Goal: Manage account settings

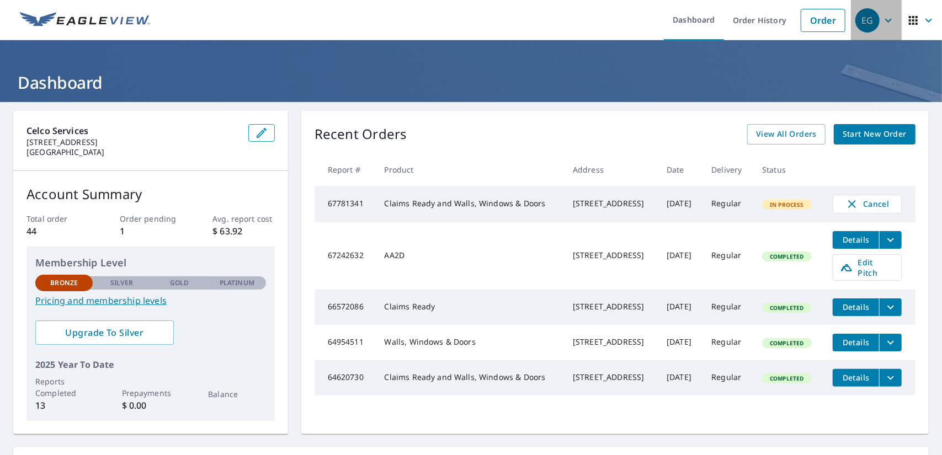
click at [885, 19] on icon "button" at bounding box center [888, 20] width 7 height 4
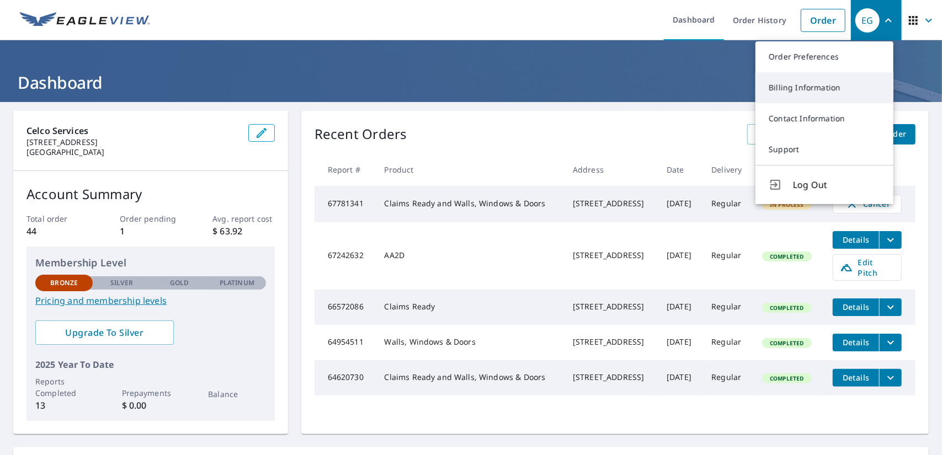
click at [797, 87] on link "Billing Information" at bounding box center [824, 87] width 138 height 31
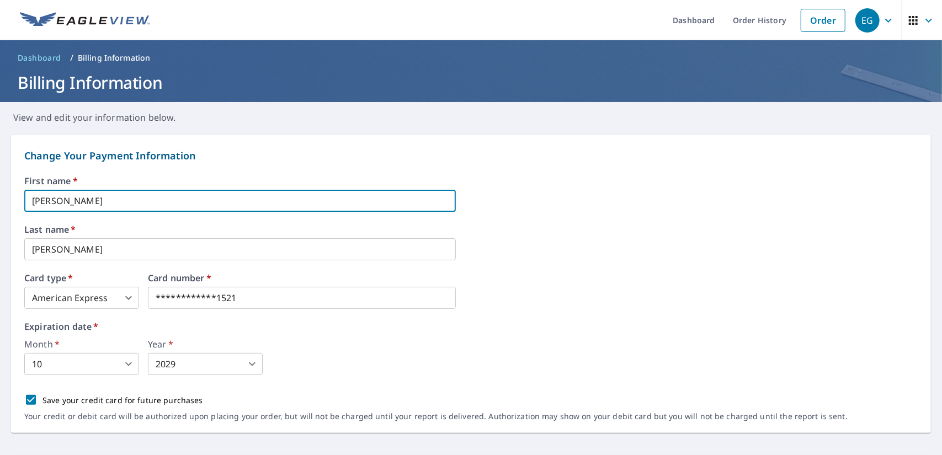
click at [107, 190] on input "[PERSON_NAME]" at bounding box center [239, 201] width 431 height 22
type input "A"
type input "[PERSON_NAME]"
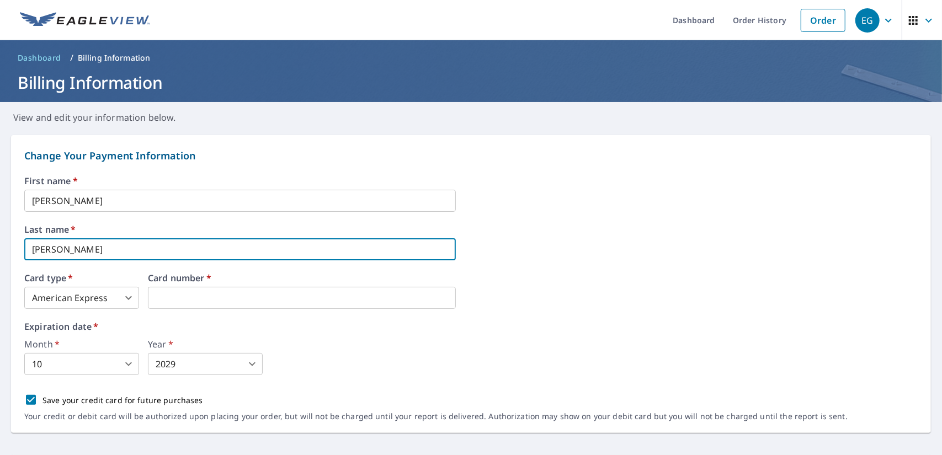
type input "[PERSON_NAME]"
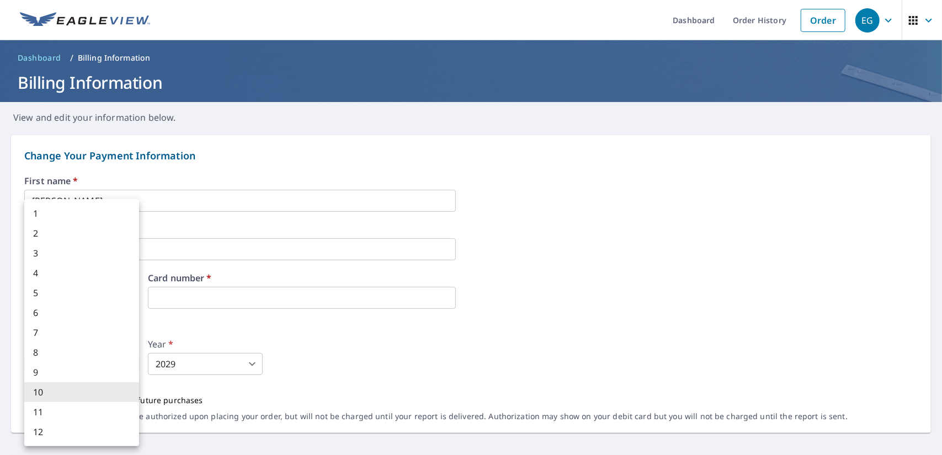
click at [130, 368] on body "EG EG Dashboard Order History Order EG Dashboard / Billing Information Billing …" at bounding box center [471, 227] width 942 height 455
click at [101, 435] on li "12" at bounding box center [81, 432] width 115 height 20
type input "12"
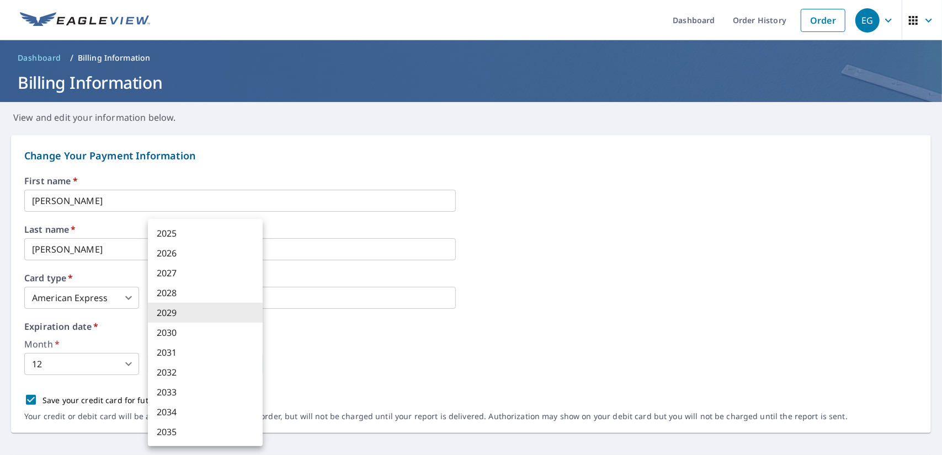
click at [216, 363] on body "EG EG Dashboard Order History Order EG Dashboard / Billing Information Billing …" at bounding box center [471, 227] width 942 height 455
click at [193, 286] on li "2028" at bounding box center [205, 293] width 115 height 20
type input "2028"
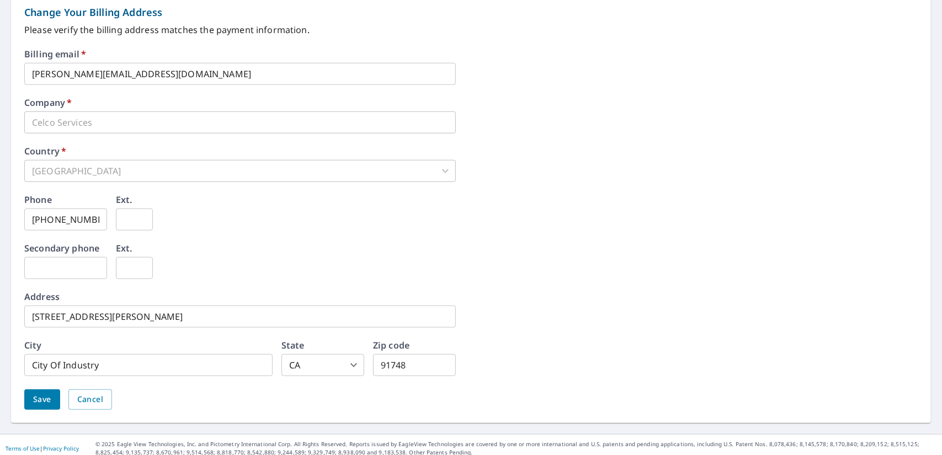
scroll to position [470, 0]
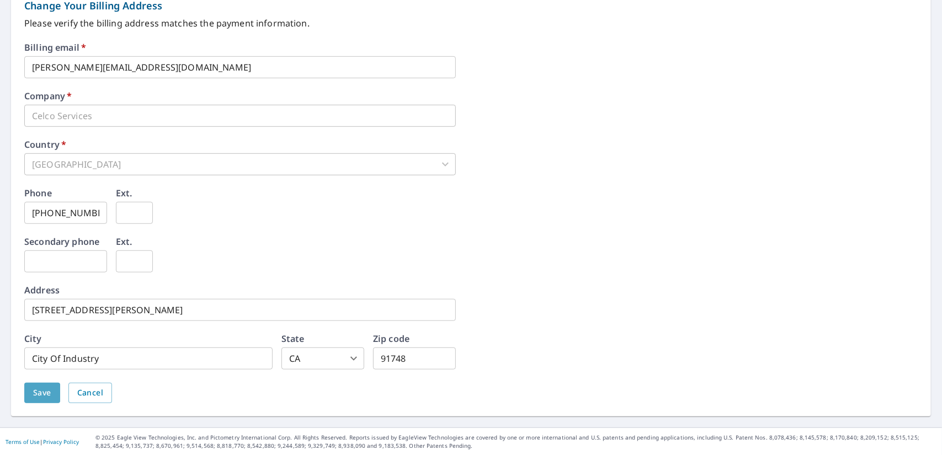
click at [42, 398] on span "Save" at bounding box center [42, 393] width 18 height 14
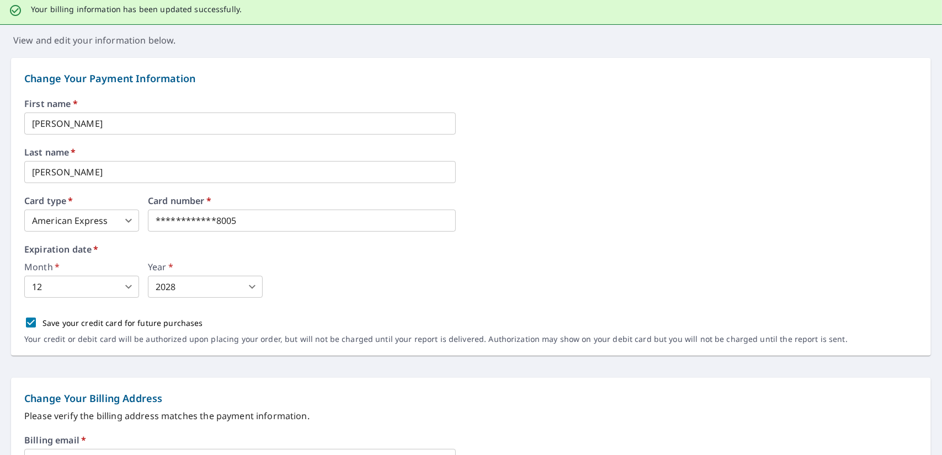
scroll to position [0, 0]
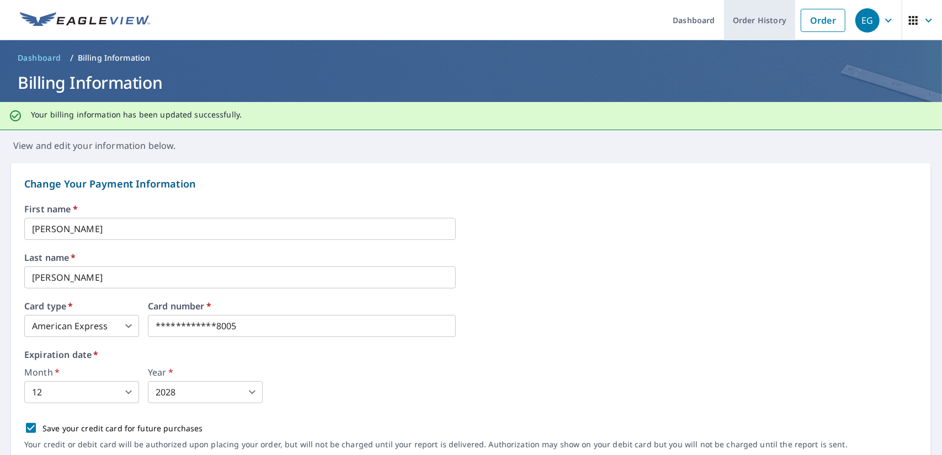
click at [747, 24] on link "Order History" at bounding box center [759, 20] width 71 height 40
